Goal: Information Seeking & Learning: Check status

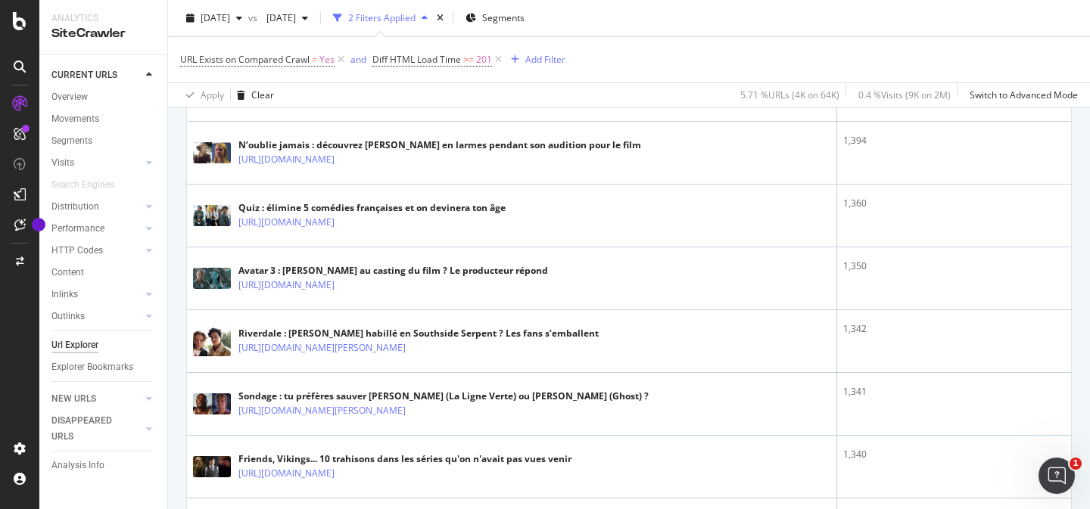
scroll to position [2457, 0]
